Goal: Information Seeking & Learning: Learn about a topic

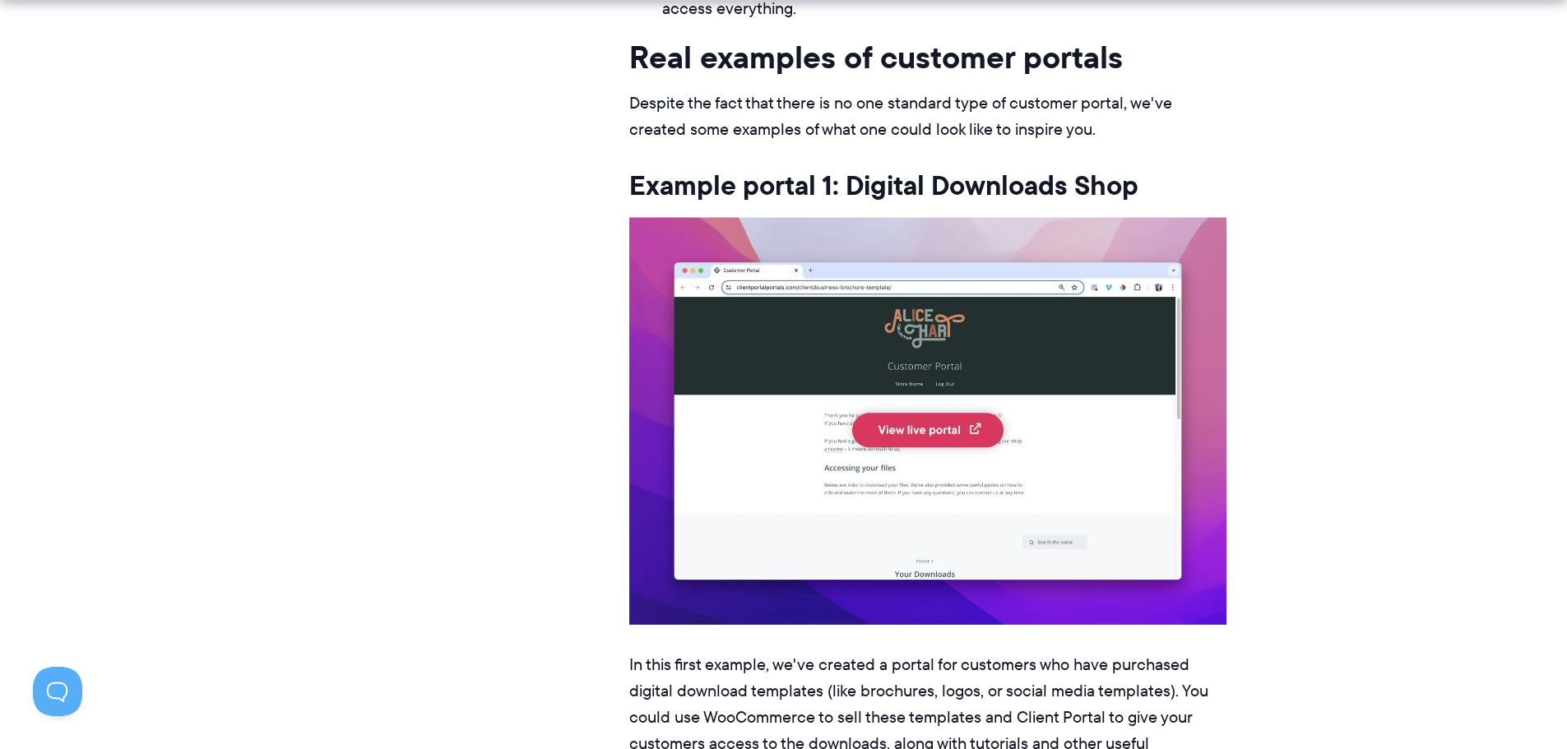
scroll to position [2714, 0]
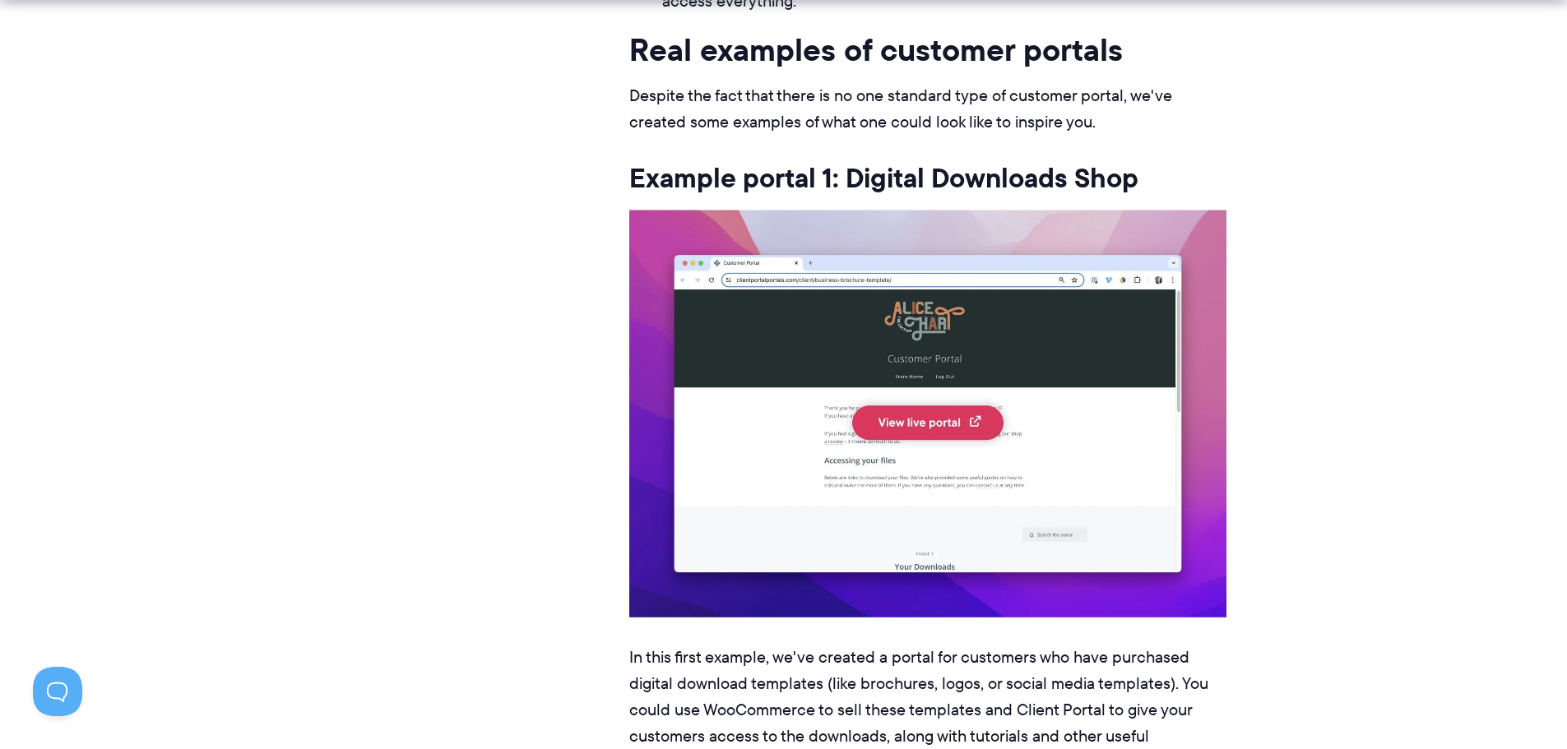
click at [935, 418] on img at bounding box center [927, 413] width 597 height 407
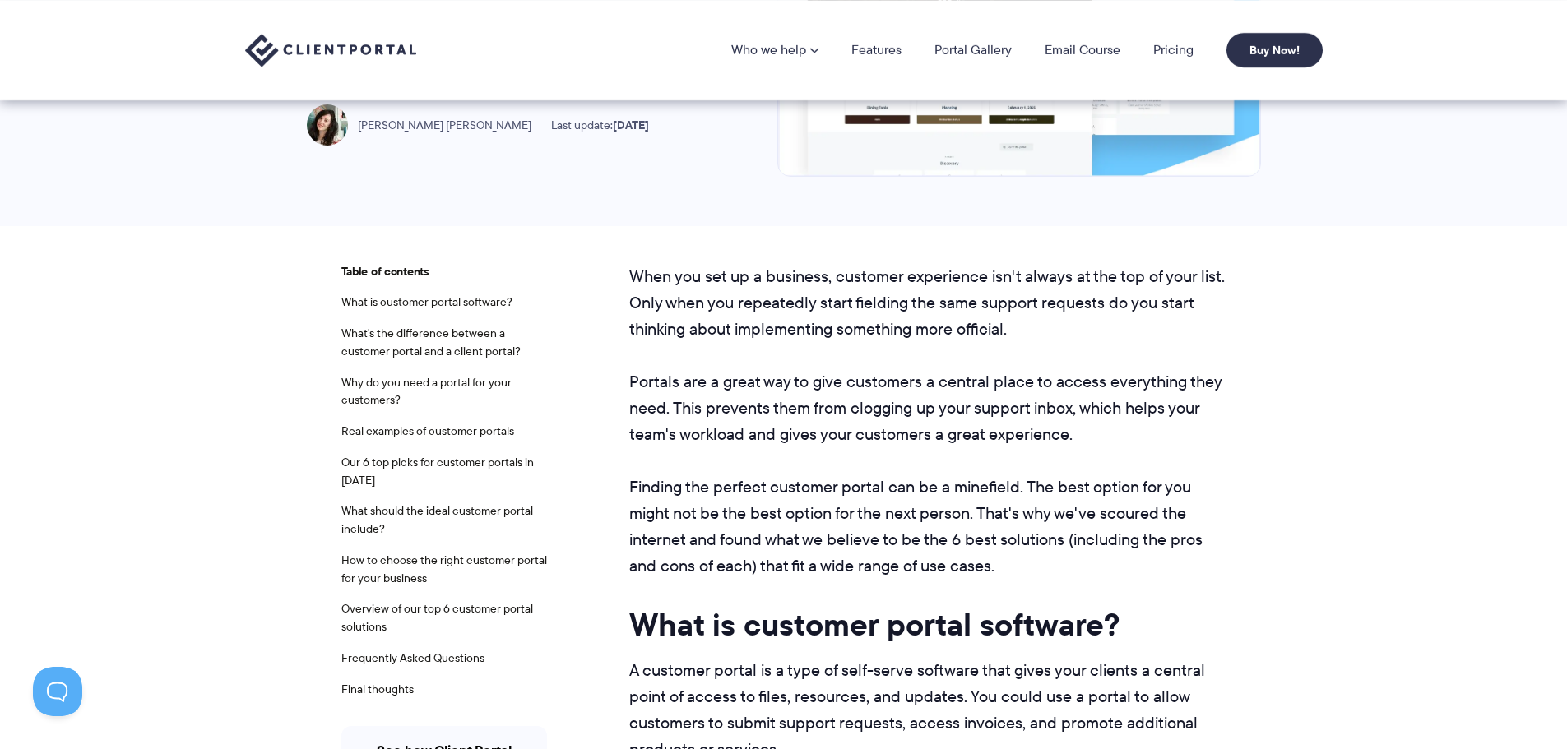
scroll to position [0, 0]
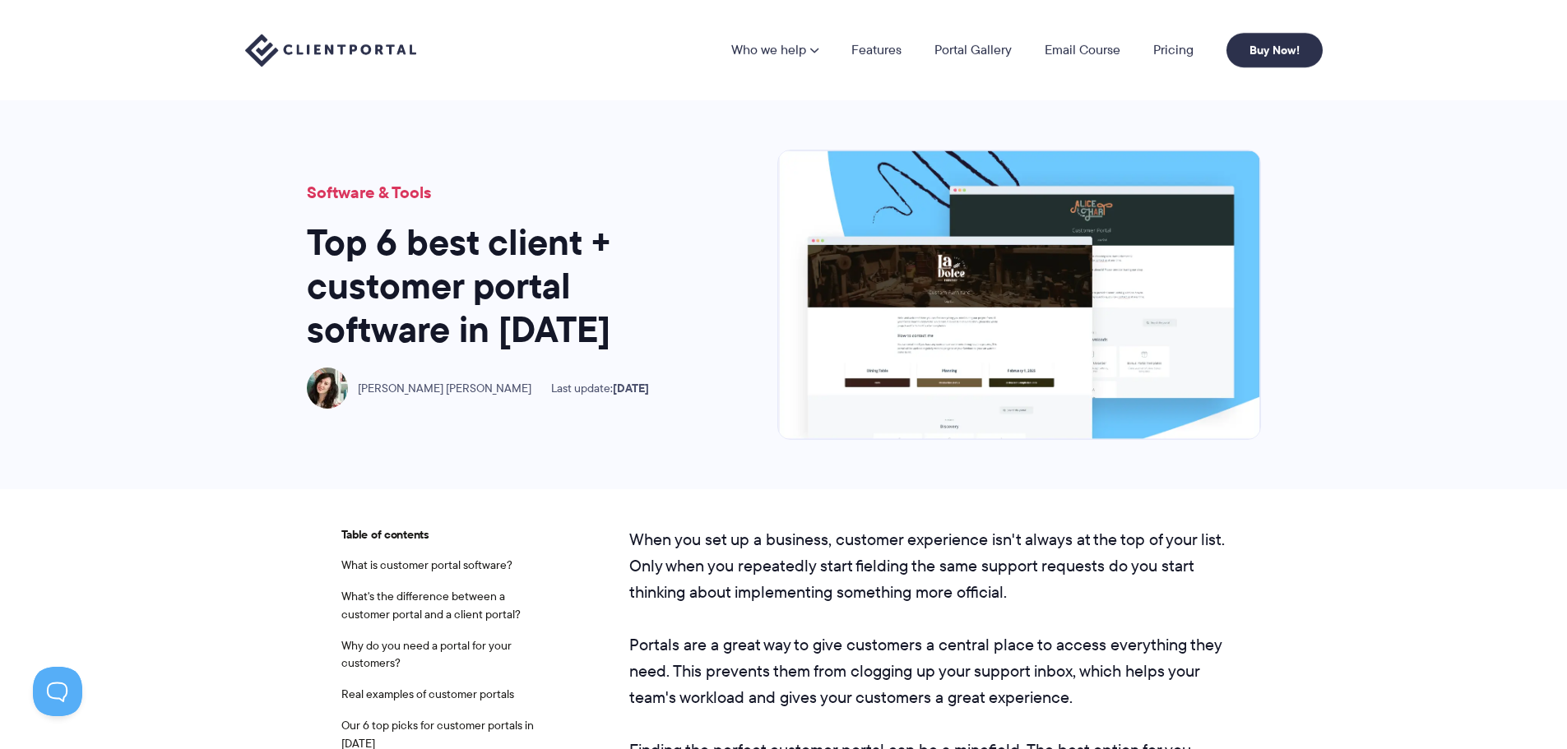
click at [346, 50] on img at bounding box center [330, 51] width 171 height 34
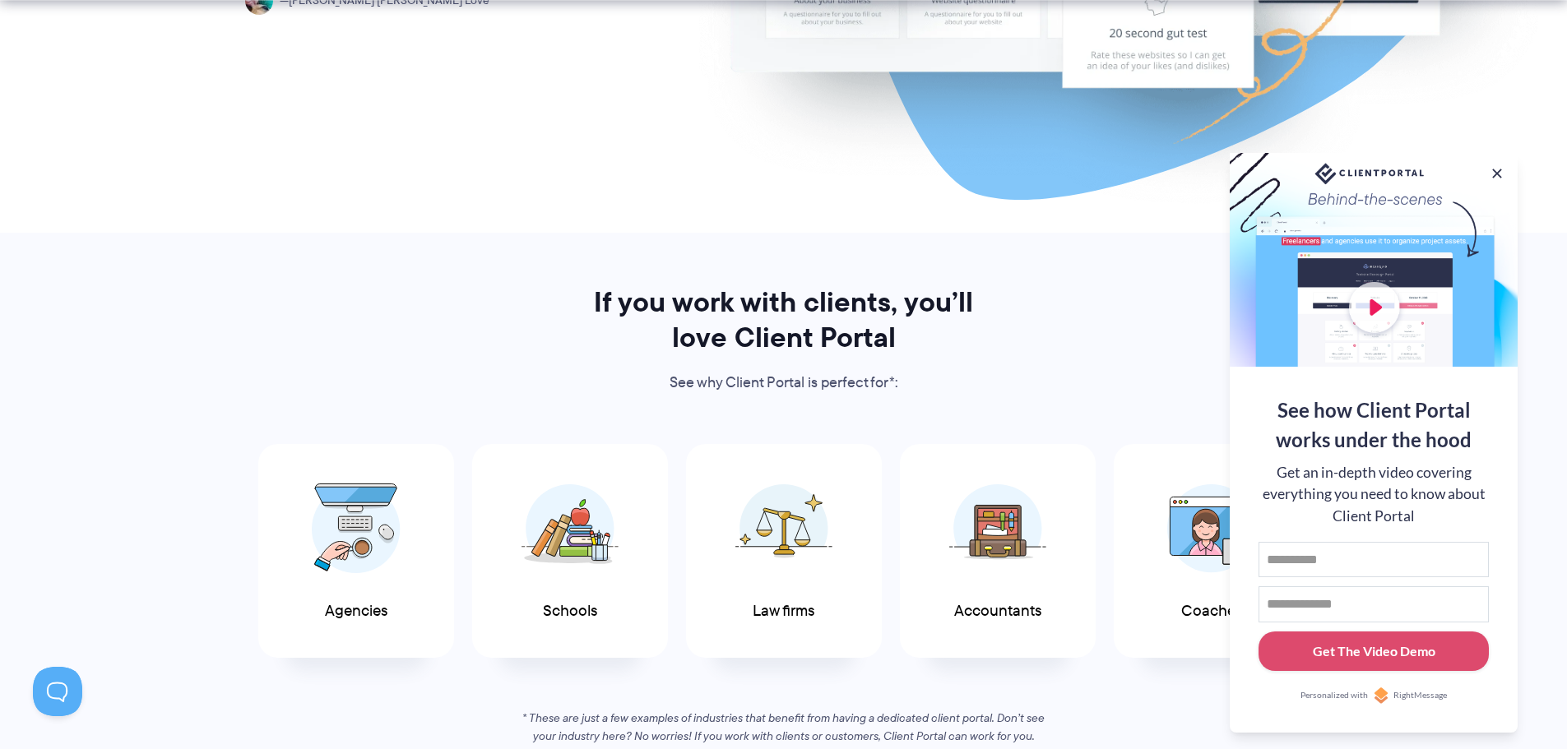
scroll to position [576, 0]
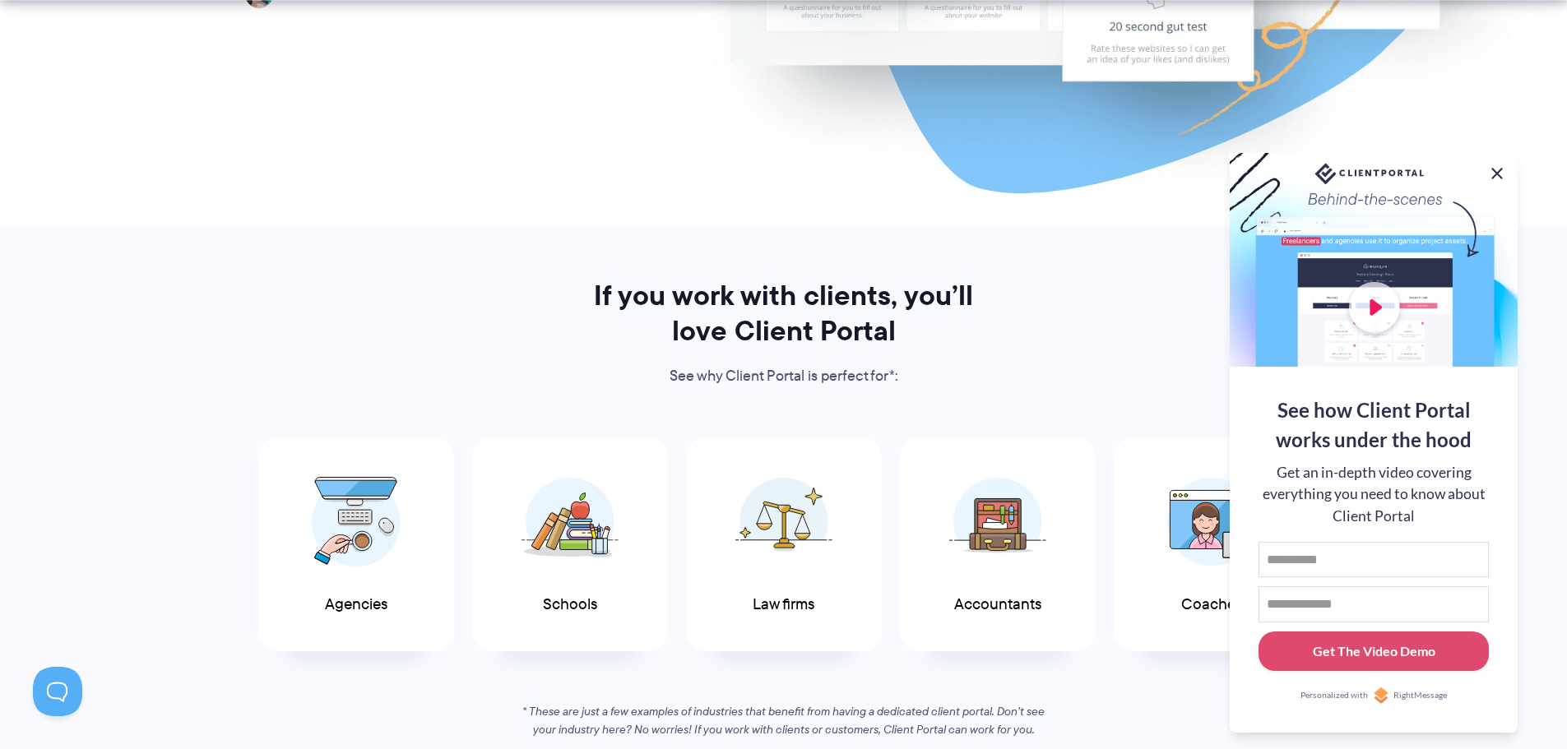
click at [1496, 172] on button at bounding box center [1497, 174] width 20 height 20
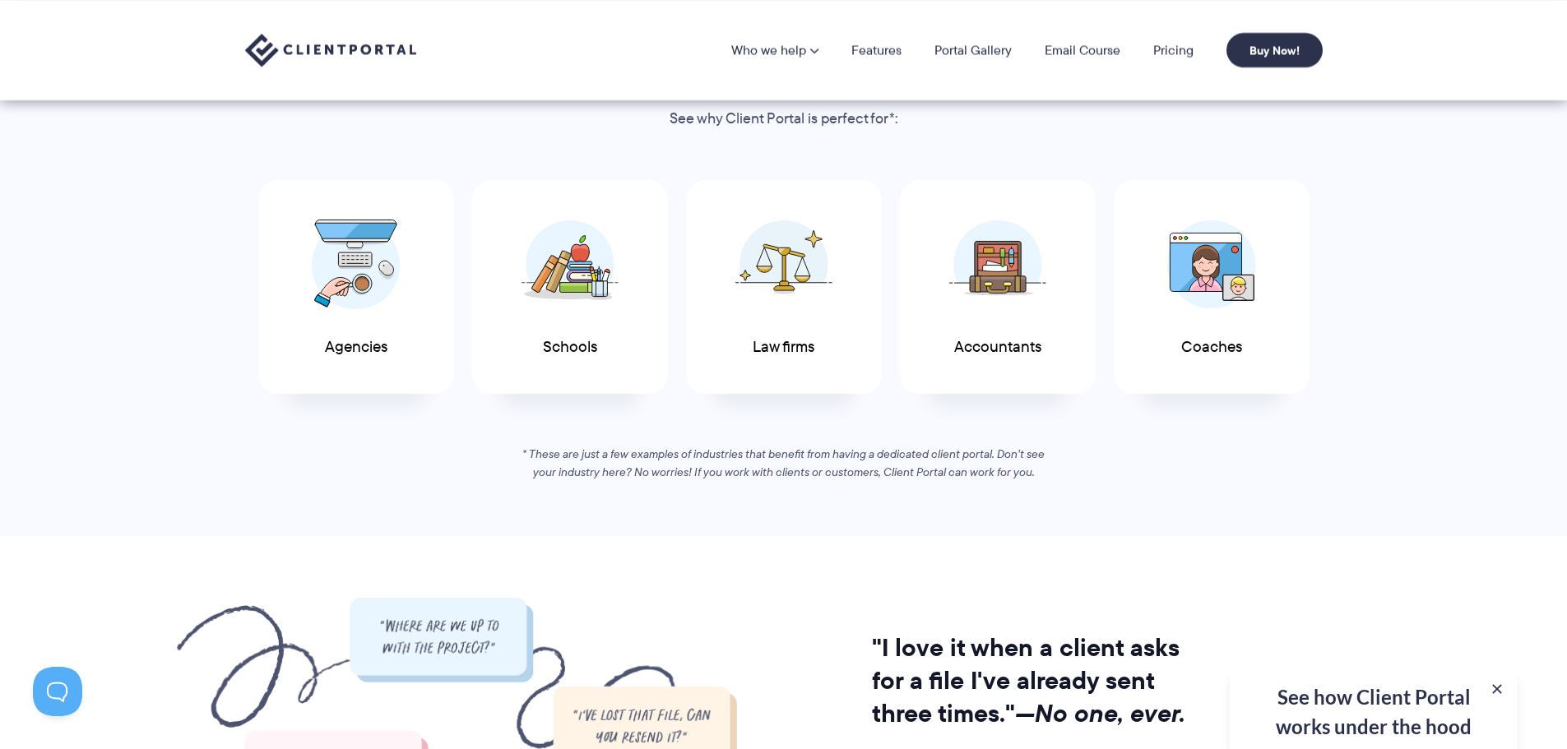
scroll to position [822, 0]
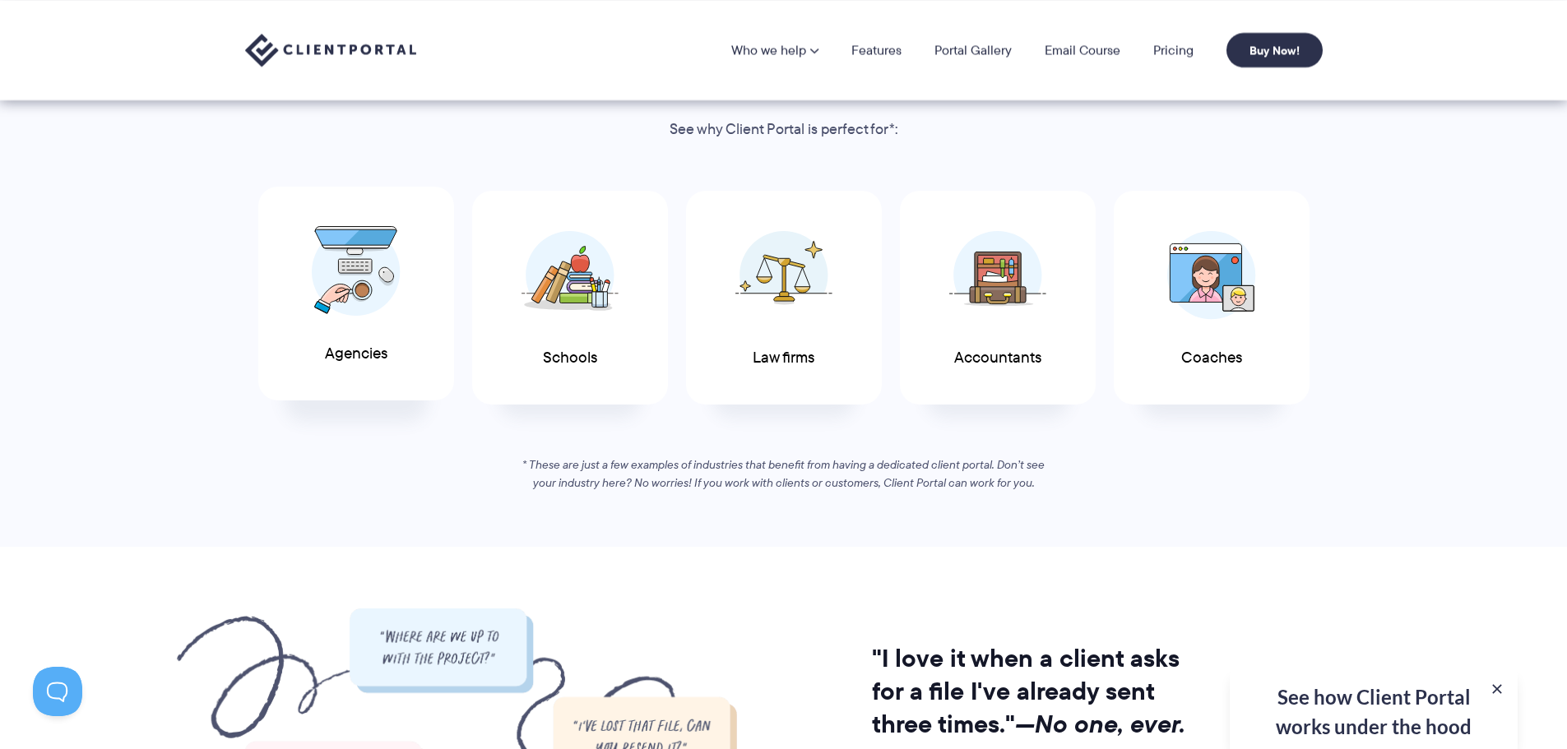
click at [358, 301] on img at bounding box center [356, 271] width 89 height 90
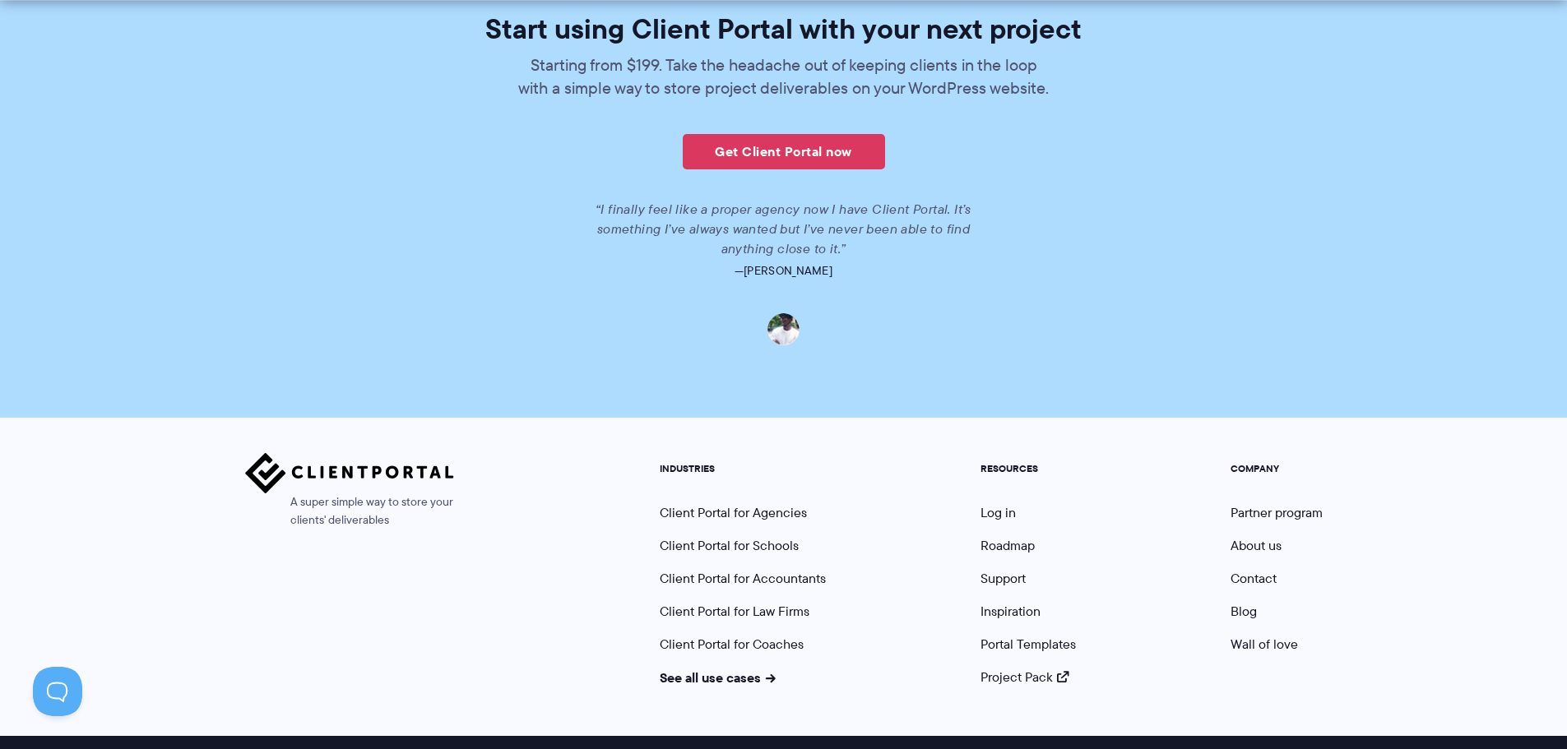
scroll to position [3783, 0]
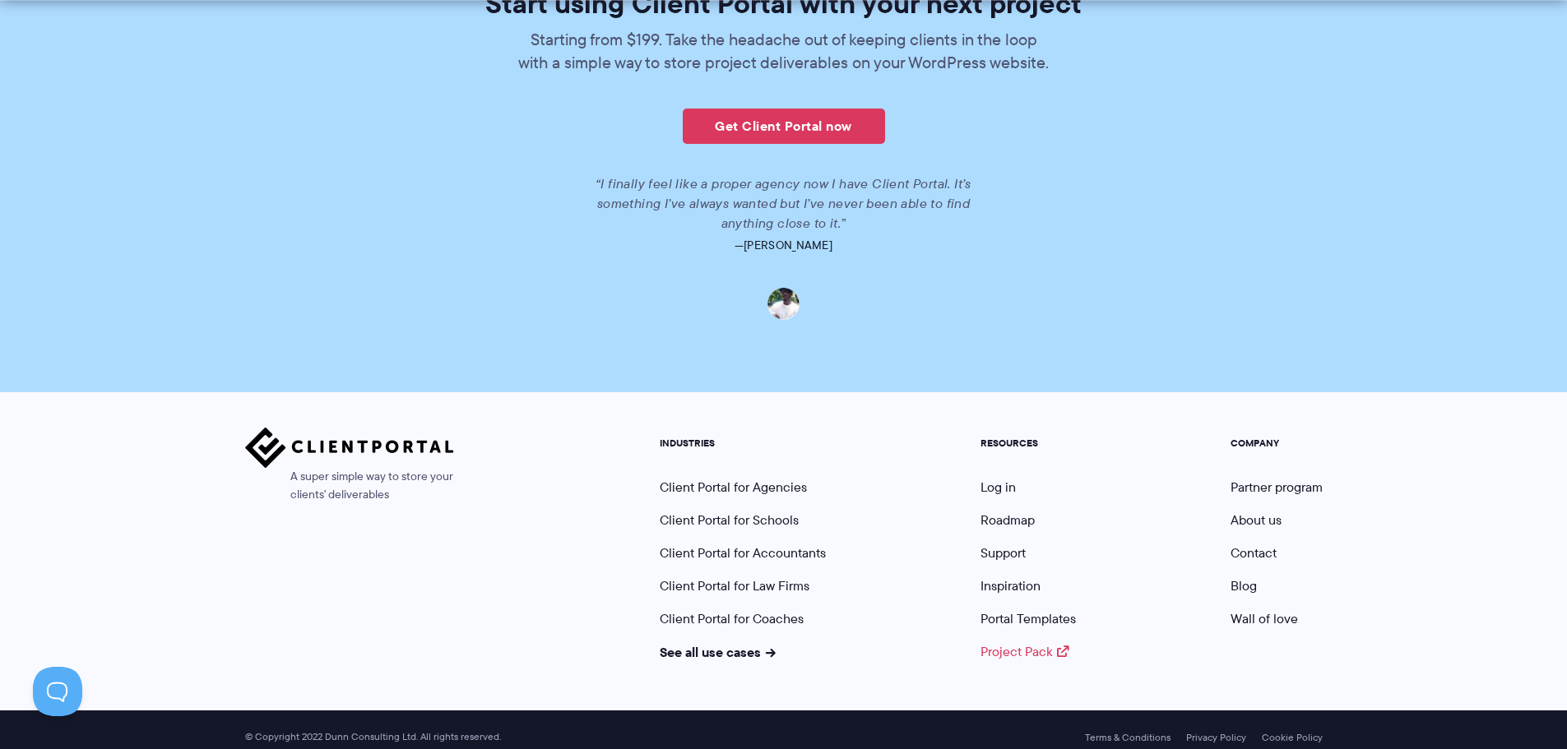
click at [1040, 653] on link "Project Pack" at bounding box center [1024, 651] width 89 height 19
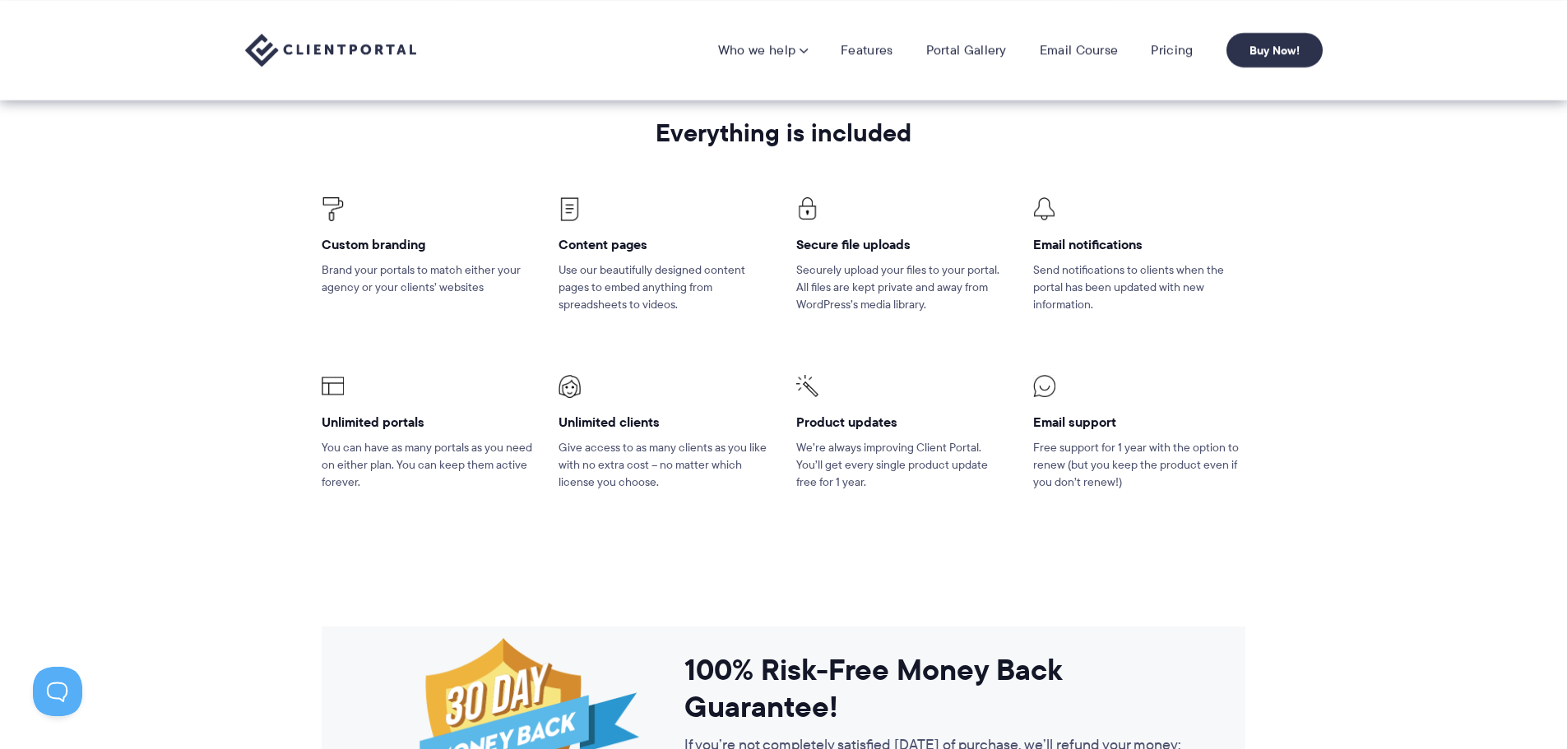
scroll to position [2056, 0]
